Goal: Task Accomplishment & Management: Use online tool/utility

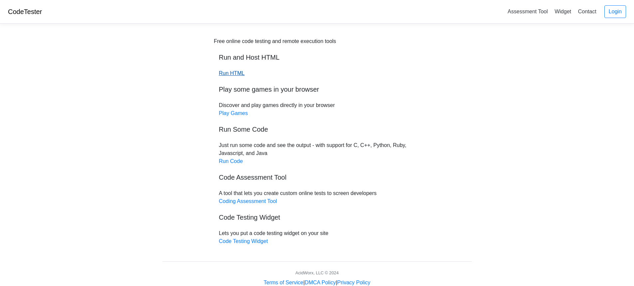
click at [228, 72] on link "Run HTML" at bounding box center [232, 73] width 26 height 6
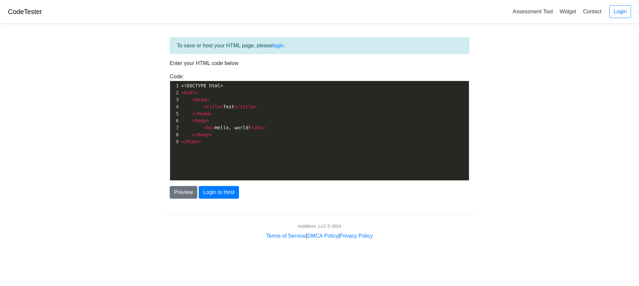
click at [220, 113] on pre "</ head >" at bounding box center [327, 113] width 294 height 7
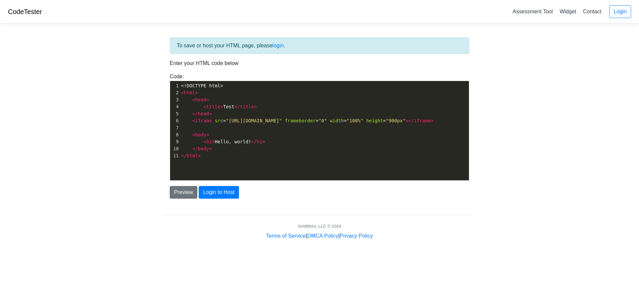
click at [282, 121] on span ""[URL][DOMAIN_NAME]"" at bounding box center [254, 120] width 56 height 5
type textarea "wyfm"
click at [185, 192] on button "Preview" at bounding box center [184, 192] width 28 height 13
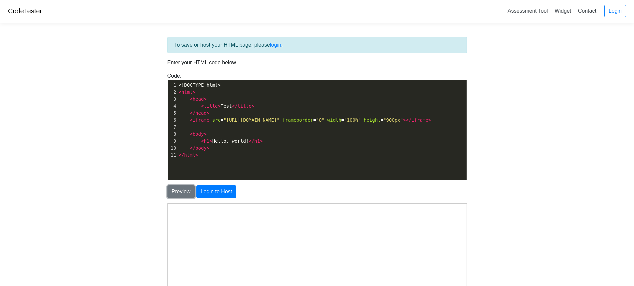
scroll to position [0, 0]
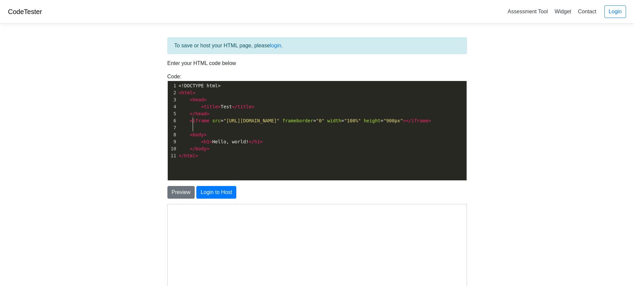
click at [193, 121] on span "iframe" at bounding box center [201, 120] width 17 height 5
click at [249, 124] on pre "< iframe src = "http://widget.ldrhub.com/releases/4/index.php?key=wyfm" framebo…" at bounding box center [324, 120] width 294 height 7
drag, startPoint x: 253, startPoint y: 129, endPoint x: 181, endPoint y: 121, distance: 72.4
click at [181, 121] on pre "< iframe src = "http://widget.ldrhub.com/releases/4/index.php?key=wyfm" framebo…" at bounding box center [324, 120] width 294 height 7
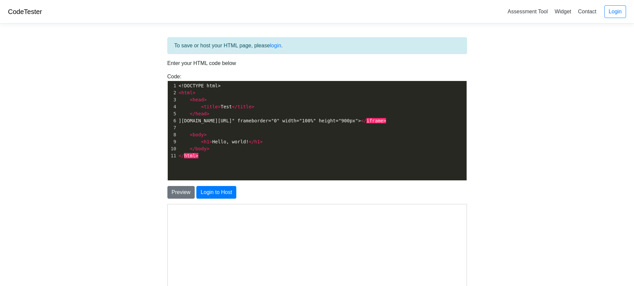
type textarea "<iframe src="http://wi"
type textarea "dget.ldrhub.com/releases/4/index.php?key=wyfm" frameborder="0" width="100%" hei…"
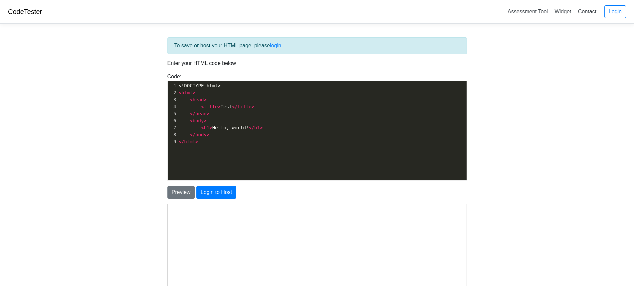
click at [250, 127] on span "</" at bounding box center [252, 127] width 6 height 5
type textarea "d!"
type textarea "<h1>Hello, world!</h1>"
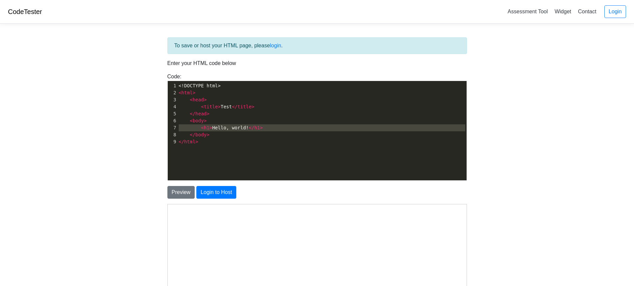
paste textarea
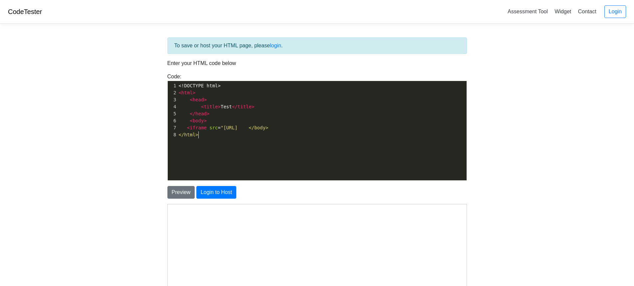
click at [209, 141] on div "x 9 1 <!DOCTYPE html> 2 < html > 3 < head > 4 < title > Test </ title > 5 </ he…" at bounding box center [322, 135] width 309 height 109
click at [250, 129] on span ""http://wi </body>" at bounding box center [245, 127] width 48 height 5
click at [293, 123] on pre "< body >" at bounding box center [324, 120] width 294 height 7
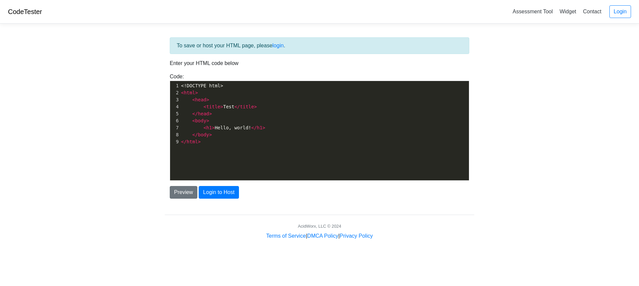
click at [251, 129] on span "< h1 > Hello, world! </ h1 >" at bounding box center [223, 127] width 84 height 5
type textarea "<h1>Hello, world!</h1>"
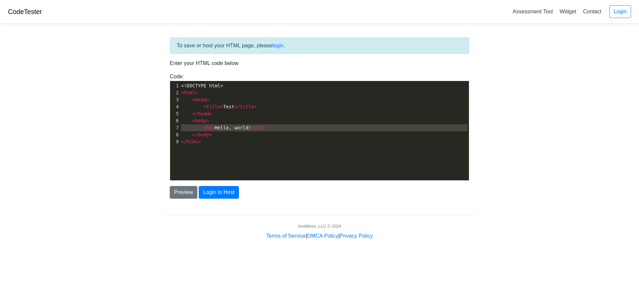
paste textarea
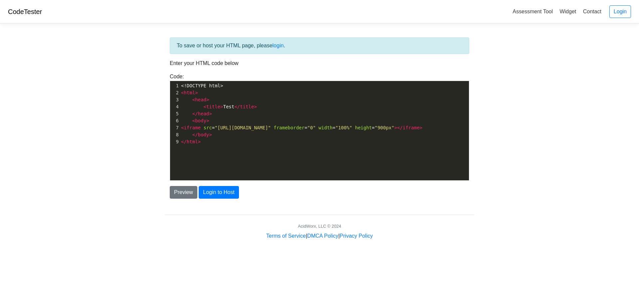
click at [271, 129] on span ""http://widget.ldrhub.com/releases/4/index.php?key=XXXX"" at bounding box center [243, 127] width 56 height 5
type textarea "wh"
type textarea "yfm"
click at [188, 193] on button "Preview" at bounding box center [184, 192] width 28 height 13
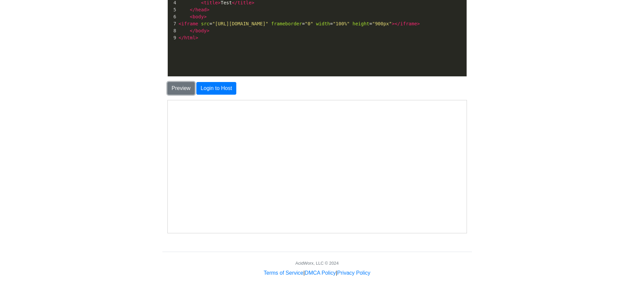
scroll to position [96, 0]
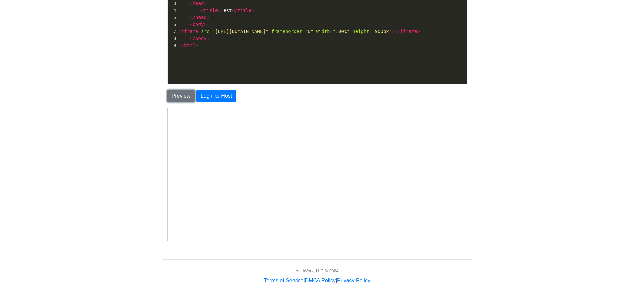
click at [177, 32] on div "7" at bounding box center [173, 31] width 10 height 7
click at [178, 32] on pre "< iframe src = "http://widget.ldrhub.com/releases/4/index.php?key=wyfm" framebo…" at bounding box center [324, 31] width 294 height 7
type textarea "<body>"
type textarea "<iframe src="http://widget.ldrhub.com/releases/4/index.php?key=wyfm" frameborde…"
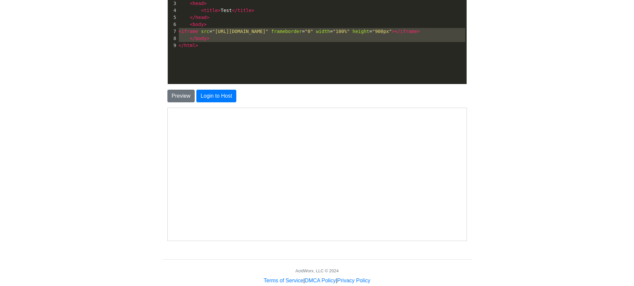
paste textarea
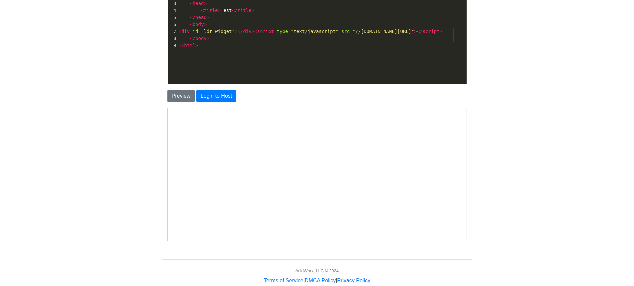
type textarea "wh"
type textarea "yfm"
click at [188, 94] on button "Preview" at bounding box center [181, 96] width 28 height 13
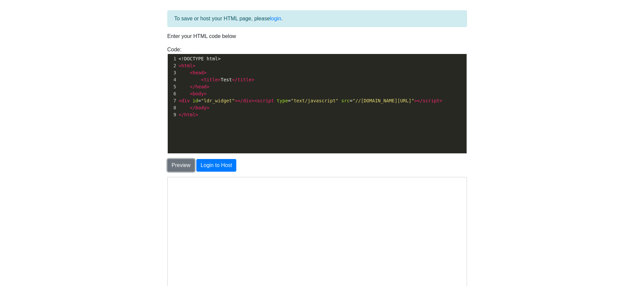
scroll to position [45, 0]
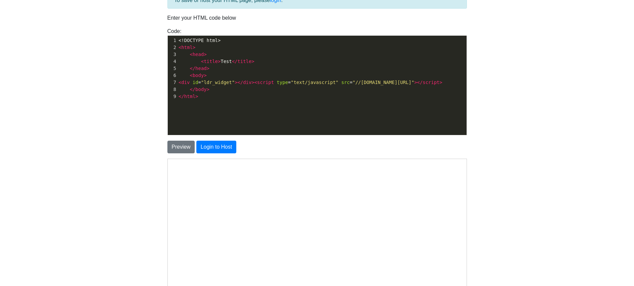
click at [184, 84] on span "div" at bounding box center [185, 82] width 8 height 5
type textarea "<div id="ldr_widget"></div><script type="text/javascript" src="//widget.ldrhub.…"
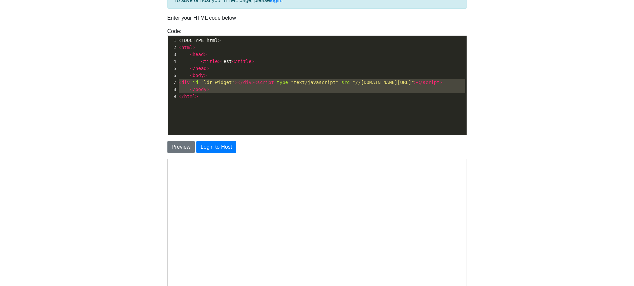
paste textarea
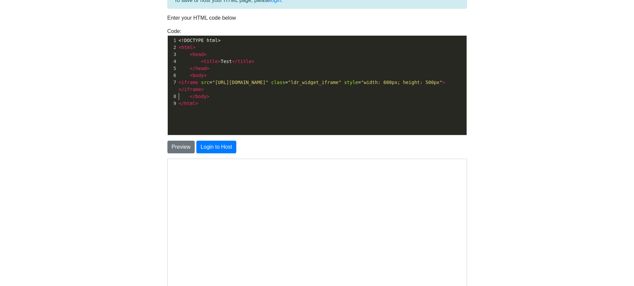
click at [237, 82] on span ""http://XXXX.s.takeover.ldrhub.com/index.php?version=small&on&nocache&key=XXXX"" at bounding box center [240, 82] width 56 height 5
type textarea "wyfm"
click at [269, 84] on span ""http://wyfm.s.takeover.ldrhub.com/index.php?version=small&on&nocache&key=XXXX"" at bounding box center [240, 82] width 56 height 5
click at [269, 82] on span ""http://wyfm.s.takeover.ldrhub.com/index.php?version=small&on&nocache&key=XXXX"" at bounding box center [240, 82] width 56 height 5
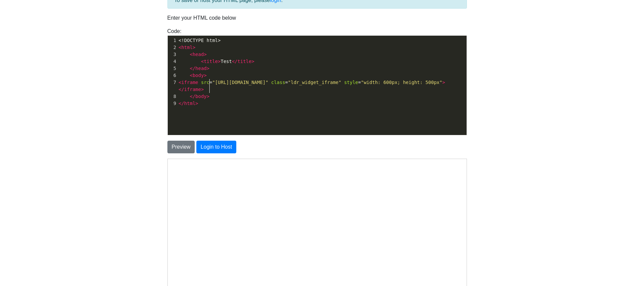
click at [269, 81] on span ""http://wyfm.s.takeover.ldrhub.com/index.php?version=small&on&nocache&key=XXXX"" at bounding box center [240, 82] width 56 height 5
click at [431, 85] on pre "< iframe src = "http://wyfm.s.takeover.ldrhub.com/index.php?version=small&on&no…" at bounding box center [324, 86] width 294 height 14
click at [435, 81] on span "< iframe src = "http://wyfm.s.takeover.ldrhub.com/index.php?version=small&on&no…" at bounding box center [312, 86] width 267 height 12
type textarea ">"
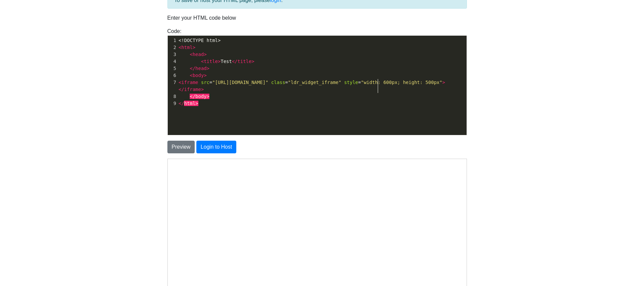
scroll to position [2, 3]
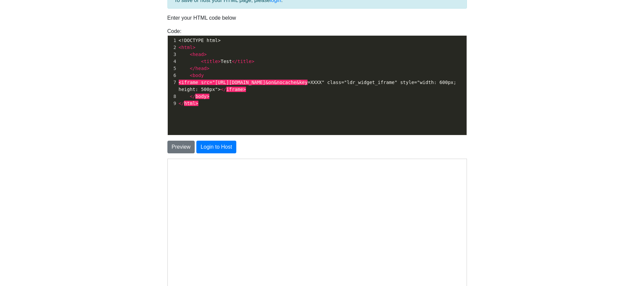
type textarea ">"
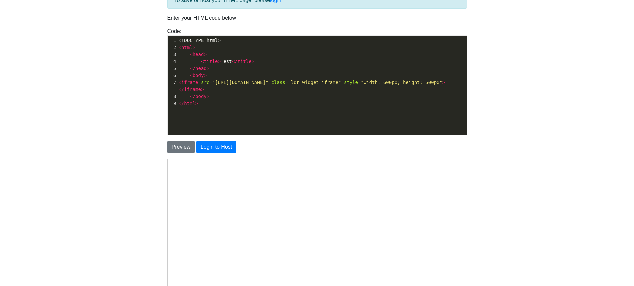
click at [269, 81] on span ""http://wyfm.s.takeover.ldrhub.com/index.php?version=small&on&nocache&key=XXXX"" at bounding box center [240, 82] width 56 height 5
click at [269, 82] on span ""http://wyfm.s.takeover.ldrhub.com/index.php?version=small&on&nocache&key=XXXX"" at bounding box center [240, 82] width 56 height 5
click at [269, 80] on span ""http://wyfm.s.takeover.ldrhub.com/index.php?version=small&on&nocache&key=XXXX"" at bounding box center [240, 82] width 56 height 5
click at [434, 80] on span "< iframe src = "http://wyfm.s.takeover.ldrhub.com/index.php?version=small&on&no…" at bounding box center [312, 86] width 267 height 12
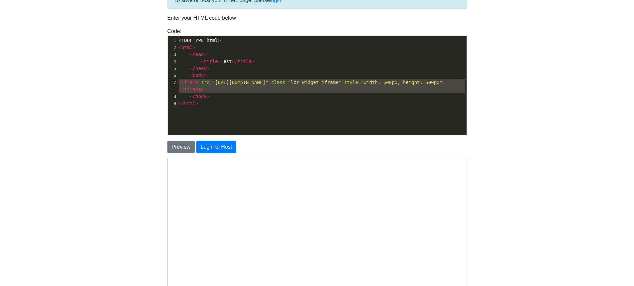
type textarea "<iframe src="http://wyfm.s.takeover.ldrhub.com/index.php?version=small&on&nocac…"
click at [434, 80] on span "< iframe src = "http://wyfm.s.takeover.ldrhub.com/index.php?version=small&on&no…" at bounding box center [312, 86] width 267 height 12
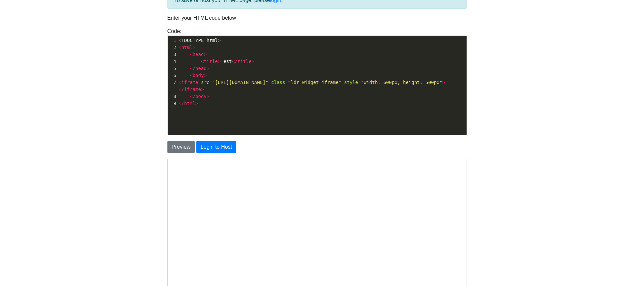
click at [241, 83] on span ""http://wyfm.s.takeover.ldrhub.com/index.php?version=small&on&nocache&key=XXXX"" at bounding box center [240, 82] width 56 height 5
type textarea "wyfm"
click at [182, 150] on button "Preview" at bounding box center [181, 146] width 28 height 13
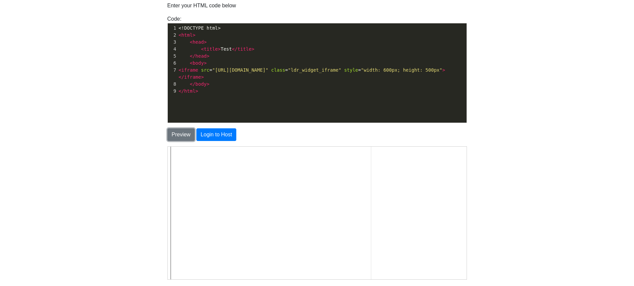
scroll to position [0, 0]
click at [179, 68] on span "<" at bounding box center [180, 69] width 3 height 5
type textarea "<iframe src="http://wyfm.s.takeover.ldrhub.com/index.php?version=small&on&nocac…"
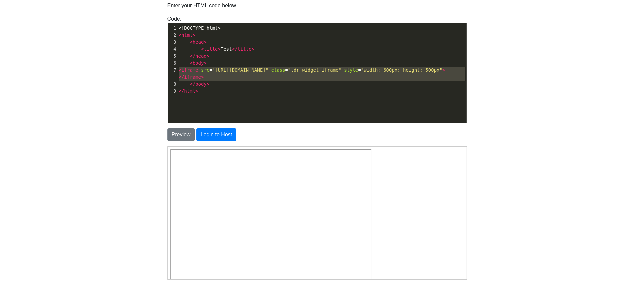
paste textarea
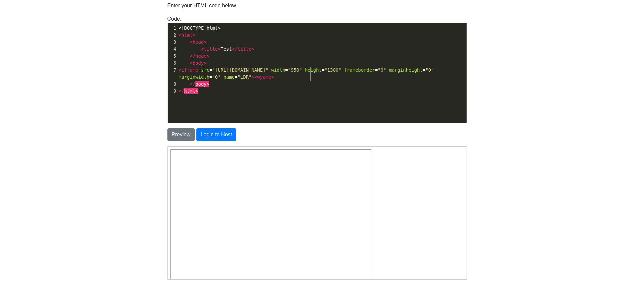
type textarea "wyfm"
type textarea "/ifr"
type textarea "wyfm"
click at [292, 108] on div "x 1 <!DOCTYPE html> 2 < html > 3 < head > 4 < title > Test </ title > 5 </ head…" at bounding box center [322, 77] width 309 height 109
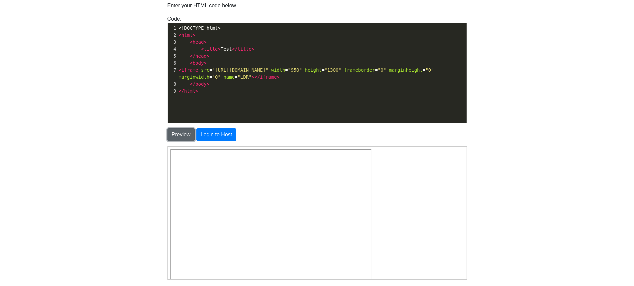
click at [185, 134] on button "Preview" at bounding box center [181, 134] width 28 height 13
click at [183, 69] on span "iframe" at bounding box center [189, 69] width 17 height 5
type textarea "<iframe src="http://takeover.ldrhub.com/?key=wyfm" width="950" height="1300" fr…"
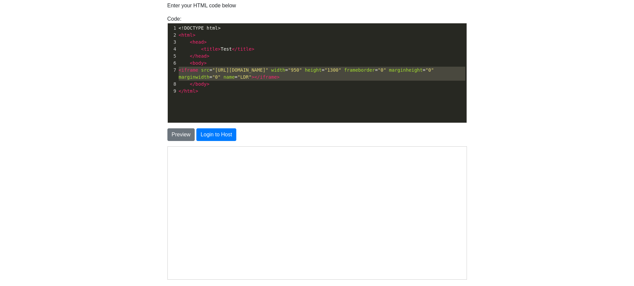
paste textarea
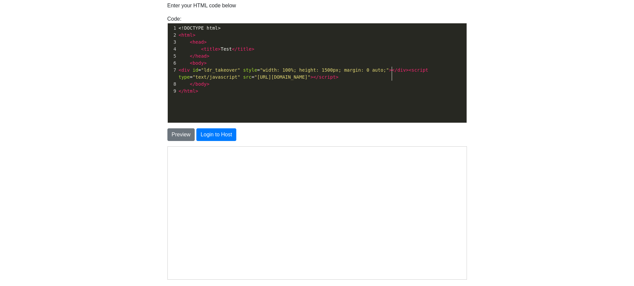
scroll to position [2, 11]
type textarea "wyfm"
click at [180, 138] on button "Preview" at bounding box center [181, 134] width 28 height 13
click at [180, 71] on span "<" at bounding box center [180, 69] width 3 height 5
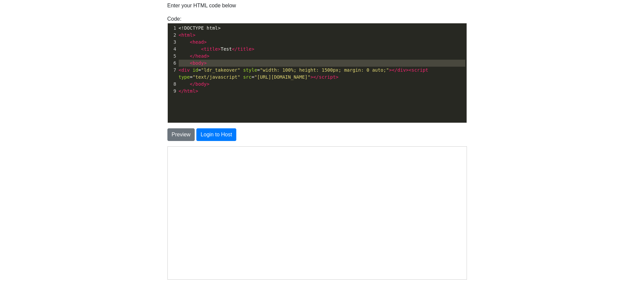
type textarea "<body> <div id="ldr_takeover" style="width: 100%; height: 1500px; margin: 0 aut…"
type textarea "<div id="ldr_takeover" style="width: 100%; height: 1500px; margin: 0 auto;"></d…"
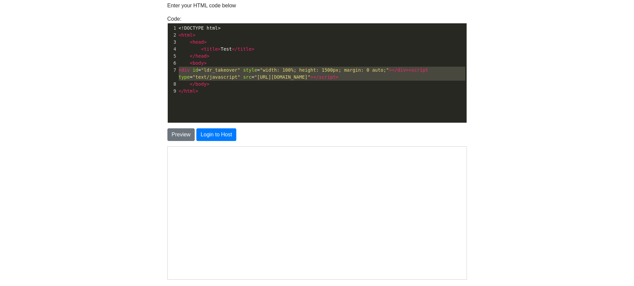
paste textarea
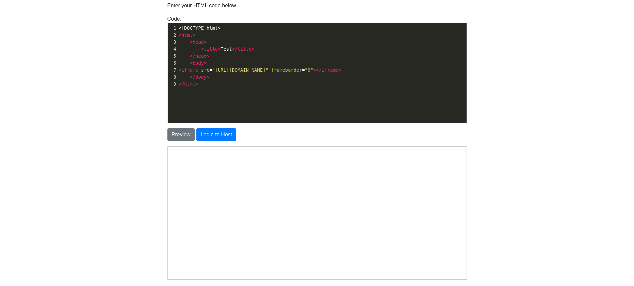
click at [269, 70] on span ""http://widget.ldrhub.com/releases/4/index.php?key=XXXX&height=445"" at bounding box center [240, 69] width 56 height 5
type textarea "wyfm"
click at [190, 137] on button "Preview" at bounding box center [181, 134] width 28 height 13
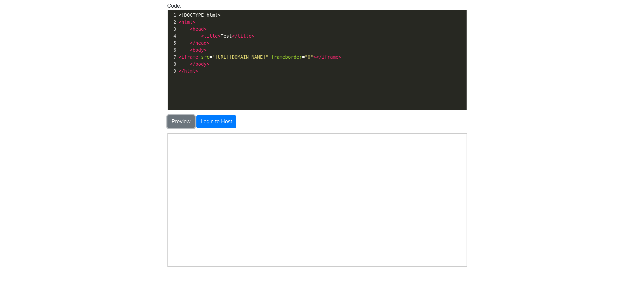
scroll to position [58, 0]
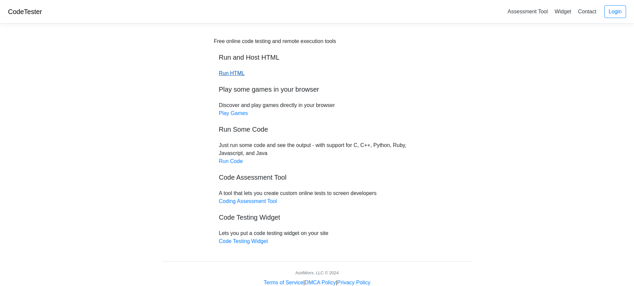
click at [231, 72] on link "Run HTML" at bounding box center [232, 73] width 26 height 6
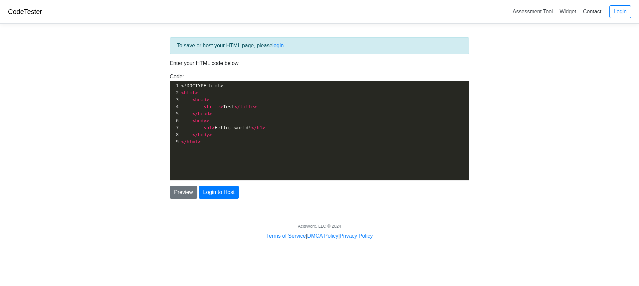
click at [204, 128] on span "<" at bounding box center [204, 127] width 3 height 5
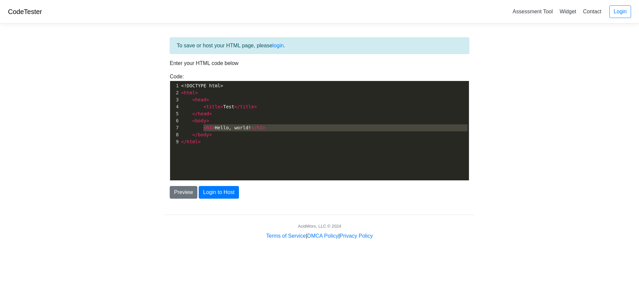
type textarea "<h1>Hello, world!</h1>"
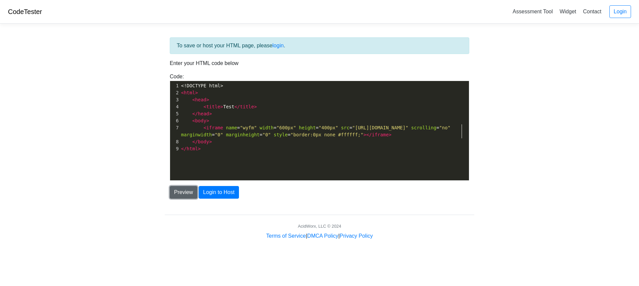
click at [185, 192] on button "Preview" at bounding box center [184, 192] width 28 height 13
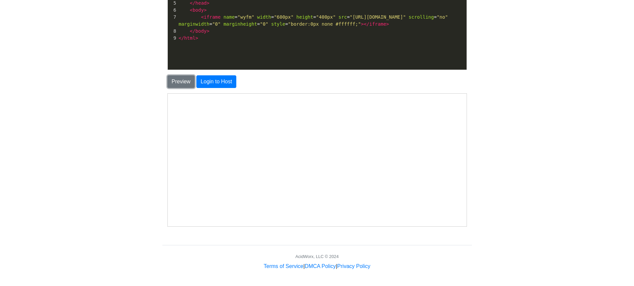
scroll to position [7, 0]
click at [350, 20] on span ""[URL][DOMAIN_NAME]"" at bounding box center [378, 16] width 56 height 5
type textarea "<body>"
type textarea "<iframe name="wyfm" width="600px" height="400px" src="[URL][DOMAIN_NAME]" scrol…"
click at [185, 84] on button "Preview" at bounding box center [181, 81] width 28 height 13
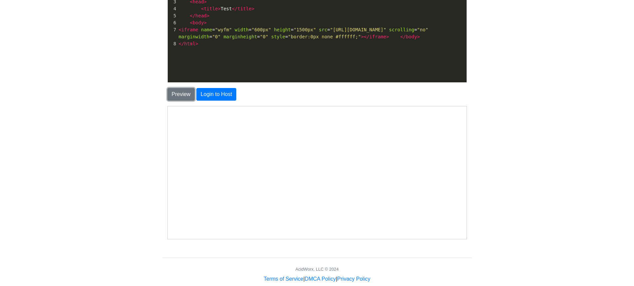
scroll to position [28, 0]
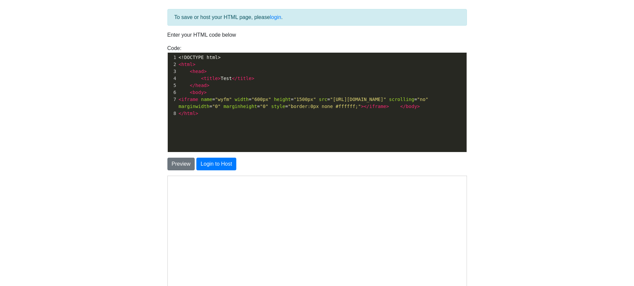
click at [255, 99] on span ""600px"" at bounding box center [262, 99] width 20 height 5
type textarea "100%"
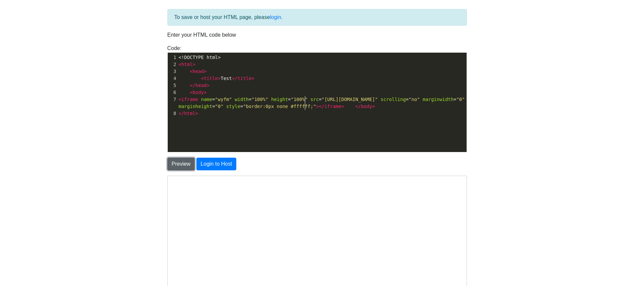
click at [177, 165] on button "Preview" at bounding box center [181, 163] width 28 height 13
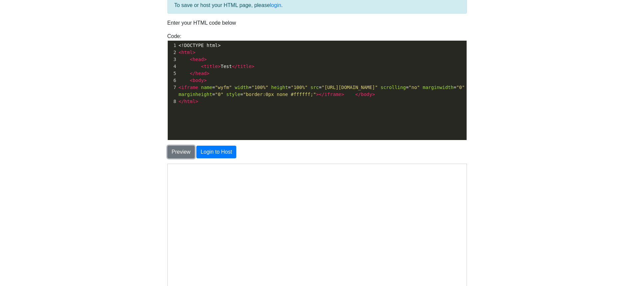
scroll to position [41, 0]
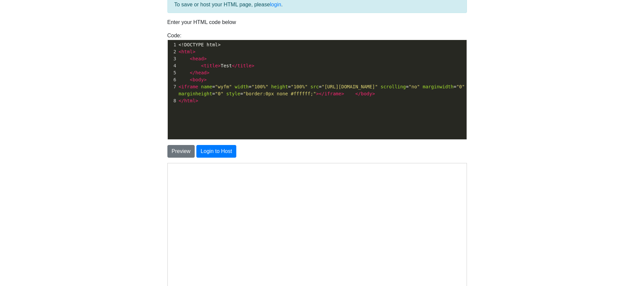
click at [306, 86] on span ""100%"" at bounding box center [299, 86] width 17 height 5
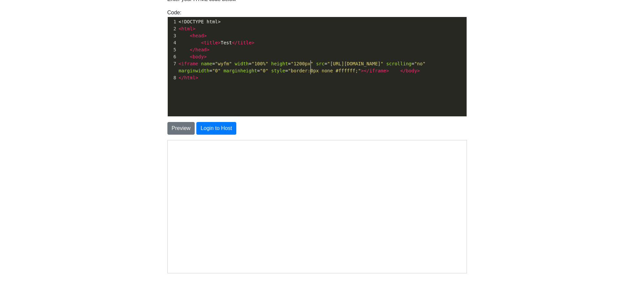
scroll to position [2, 16]
type textarea "1200px"
click at [188, 129] on button "Preview" at bounding box center [181, 128] width 28 height 13
click at [218, 79] on pre "</ html >" at bounding box center [324, 77] width 294 height 7
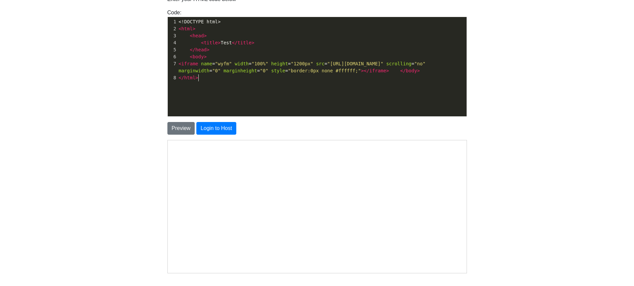
click at [218, 56] on pre "< body >" at bounding box center [324, 56] width 294 height 7
click at [178, 64] on pre "< iframe name = "wyfm" width = "100%" height = "1200px" src = "[URL][DOMAIN_NAM…" at bounding box center [324, 67] width 294 height 14
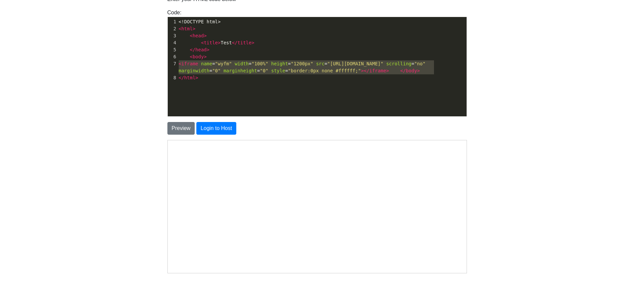
type textarea "<iframe name="wyfm" width="100%" height="1200px" src="[URL][DOMAIN_NAME]" scrol…"
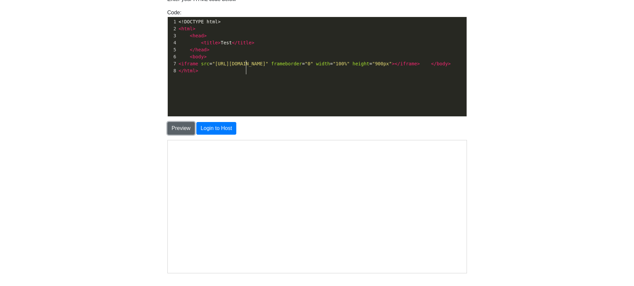
click at [182, 130] on button "Preview" at bounding box center [181, 128] width 28 height 13
click at [177, 132] on button "Preview" at bounding box center [181, 128] width 28 height 13
click at [247, 66] on span "< iframe src = "[URL][DOMAIN_NAME]" frameborder = "0" width = "100%" height = "…" at bounding box center [315, 63] width 272 height 5
type textarea "<iframe src="[URL]"
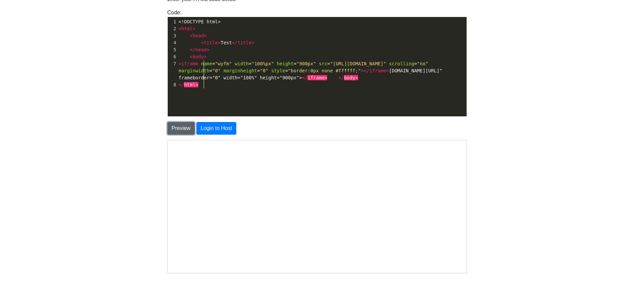
click at [182, 131] on button "Preview" at bounding box center [181, 128] width 28 height 13
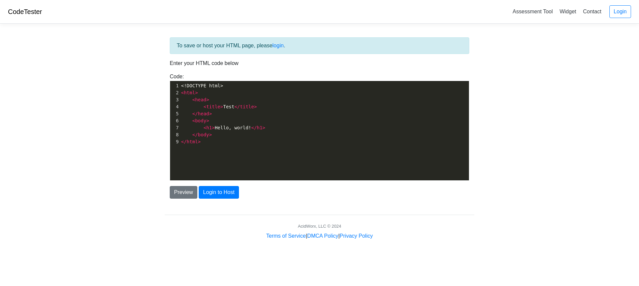
click at [205, 127] on span "<" at bounding box center [204, 127] width 3 height 5
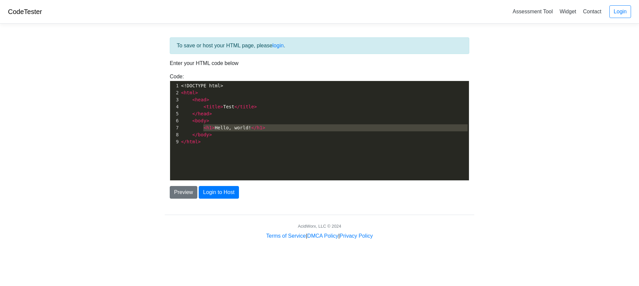
type textarea "<h1>Hello, world!</h1>"
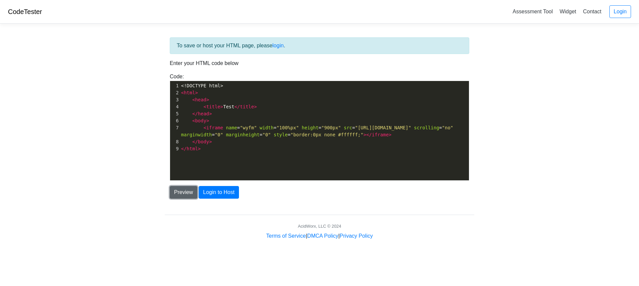
click at [184, 190] on button "Preview" at bounding box center [184, 192] width 28 height 13
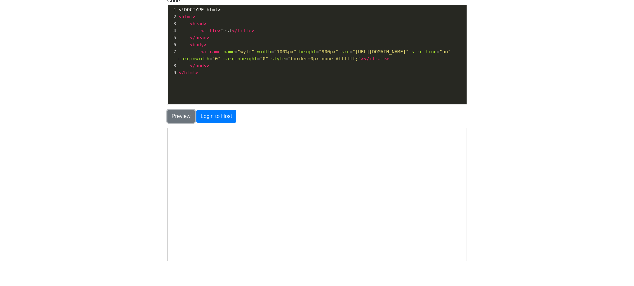
scroll to position [0, 0]
click at [199, 50] on span "< iframe name = "wyfm" width = "100%px" height = "900px" src = "[URL][DOMAIN_NA…" at bounding box center [316, 55] width 275 height 12
